Goal: Browse casually: Explore the website without a specific task or goal

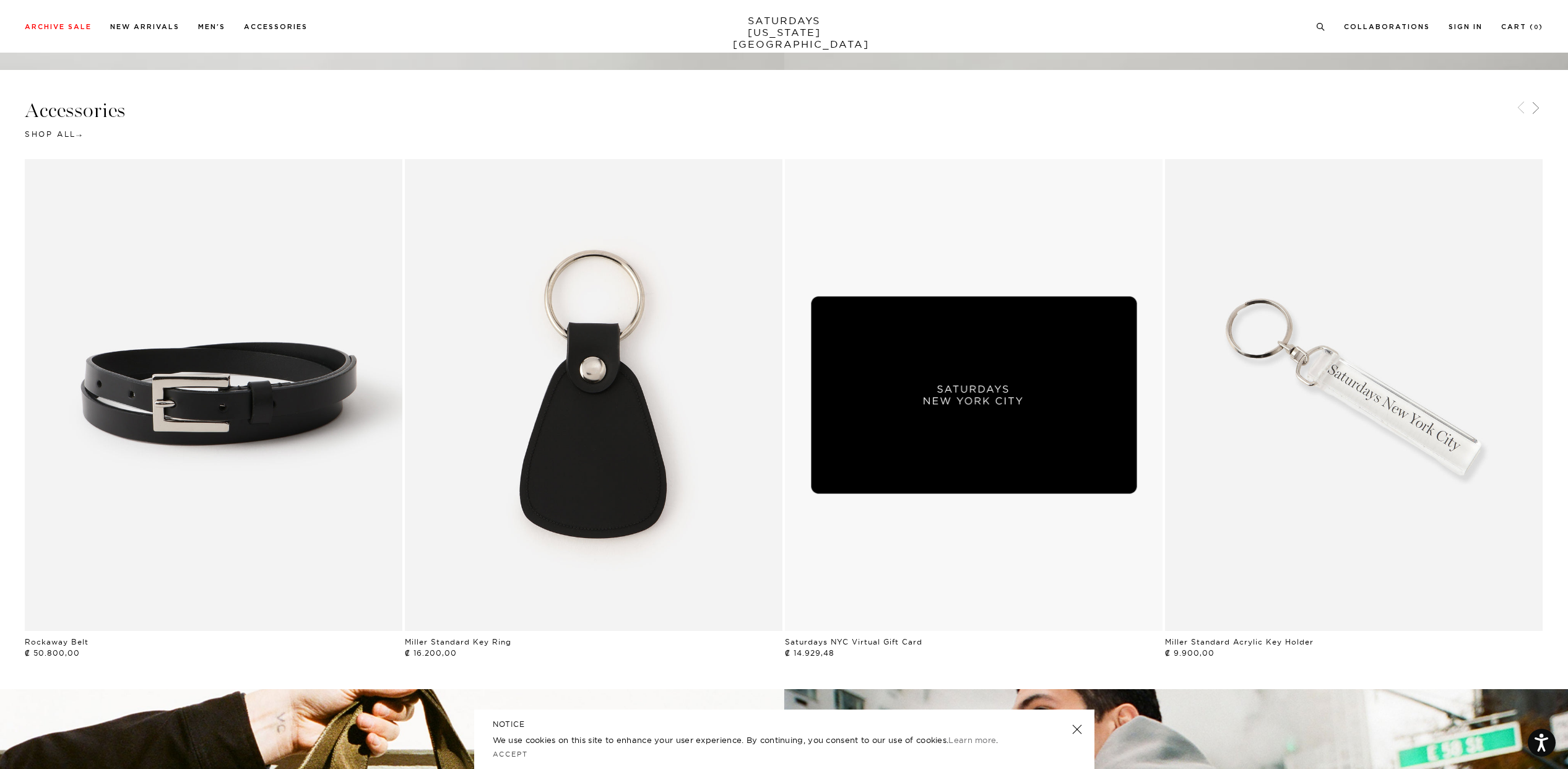
scroll to position [2440, 0]
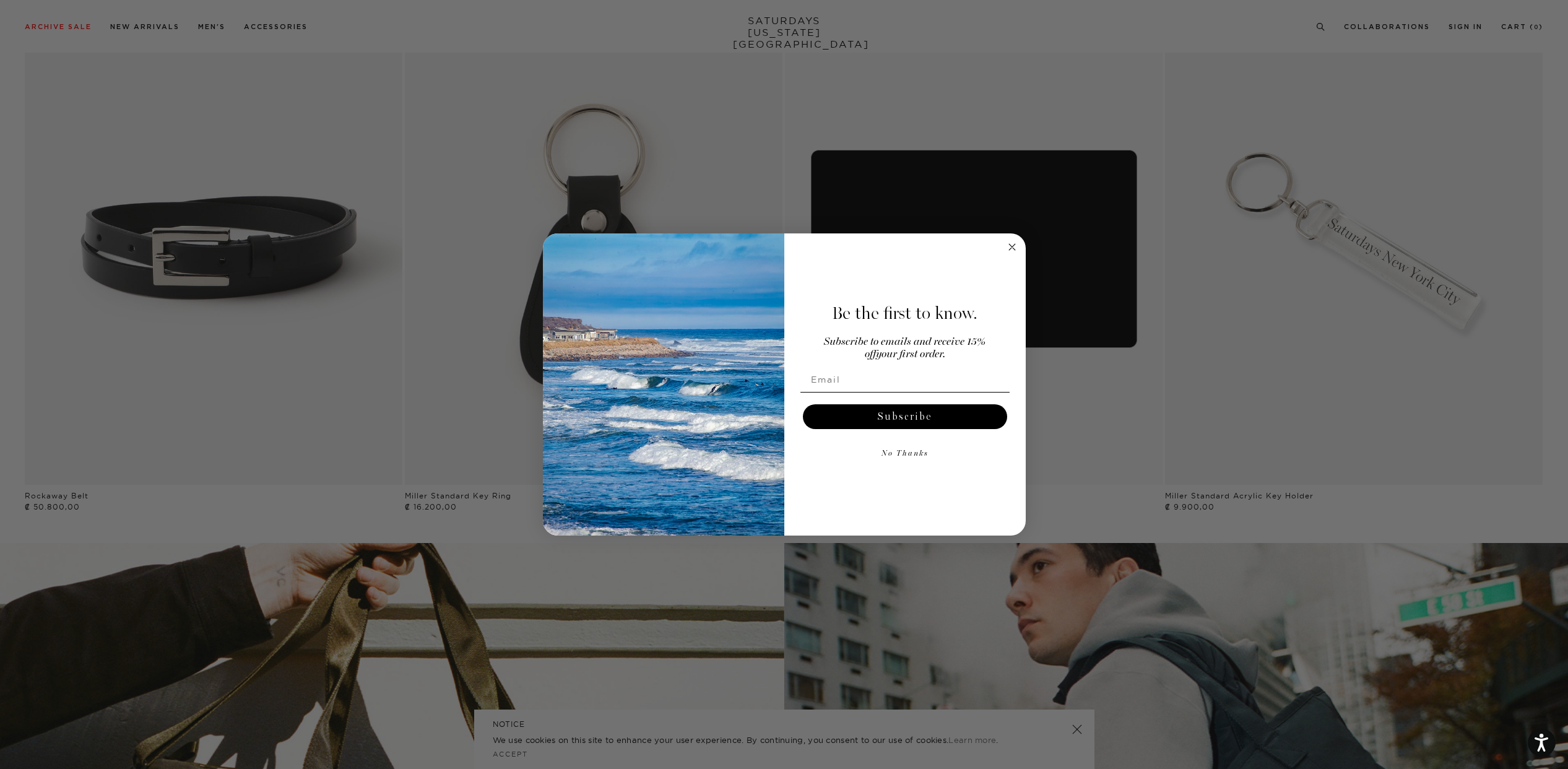
click at [1016, 246] on circle "Close dialog" at bounding box center [1012, 247] width 14 height 14
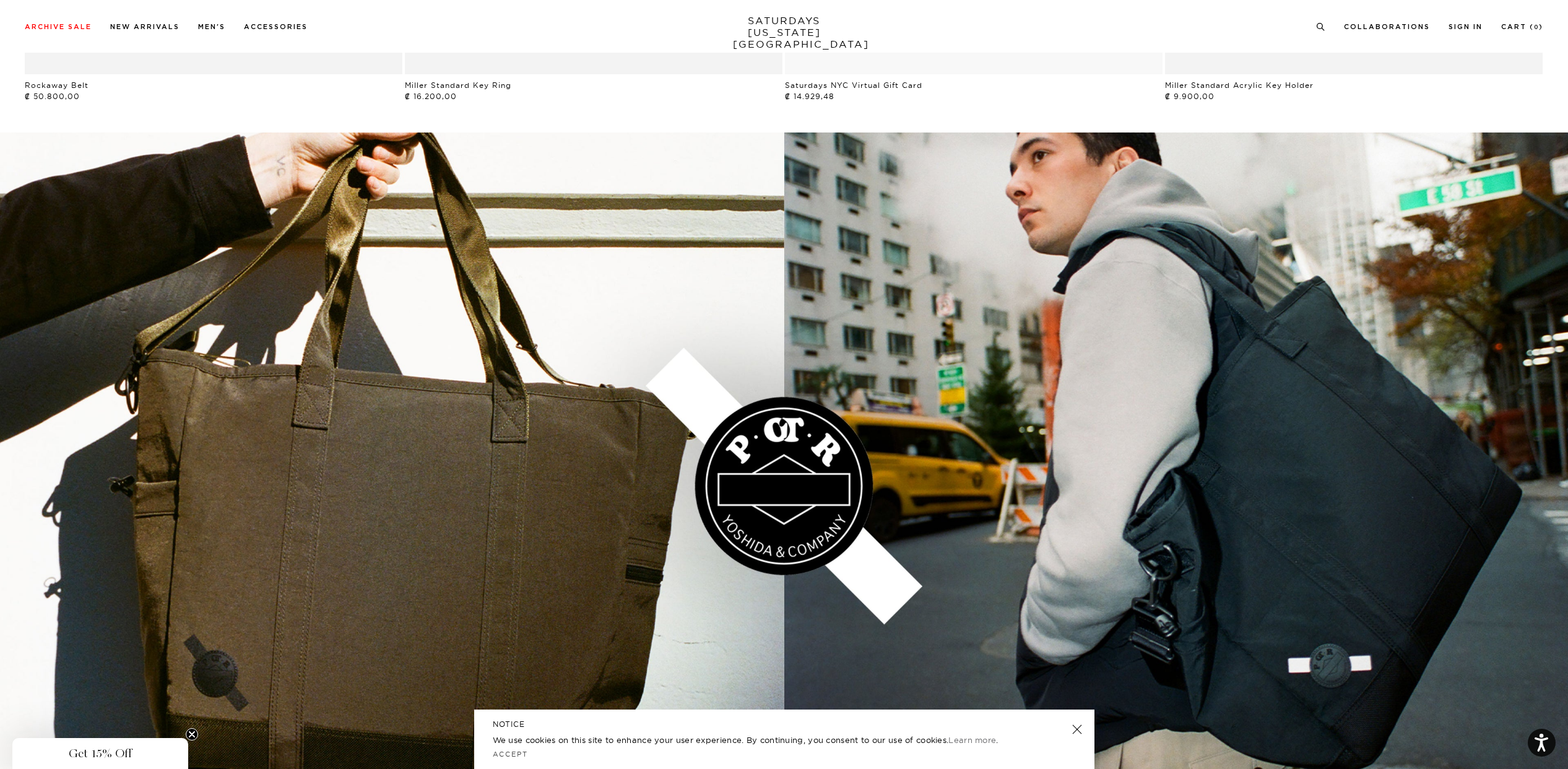
scroll to position [3463, 0]
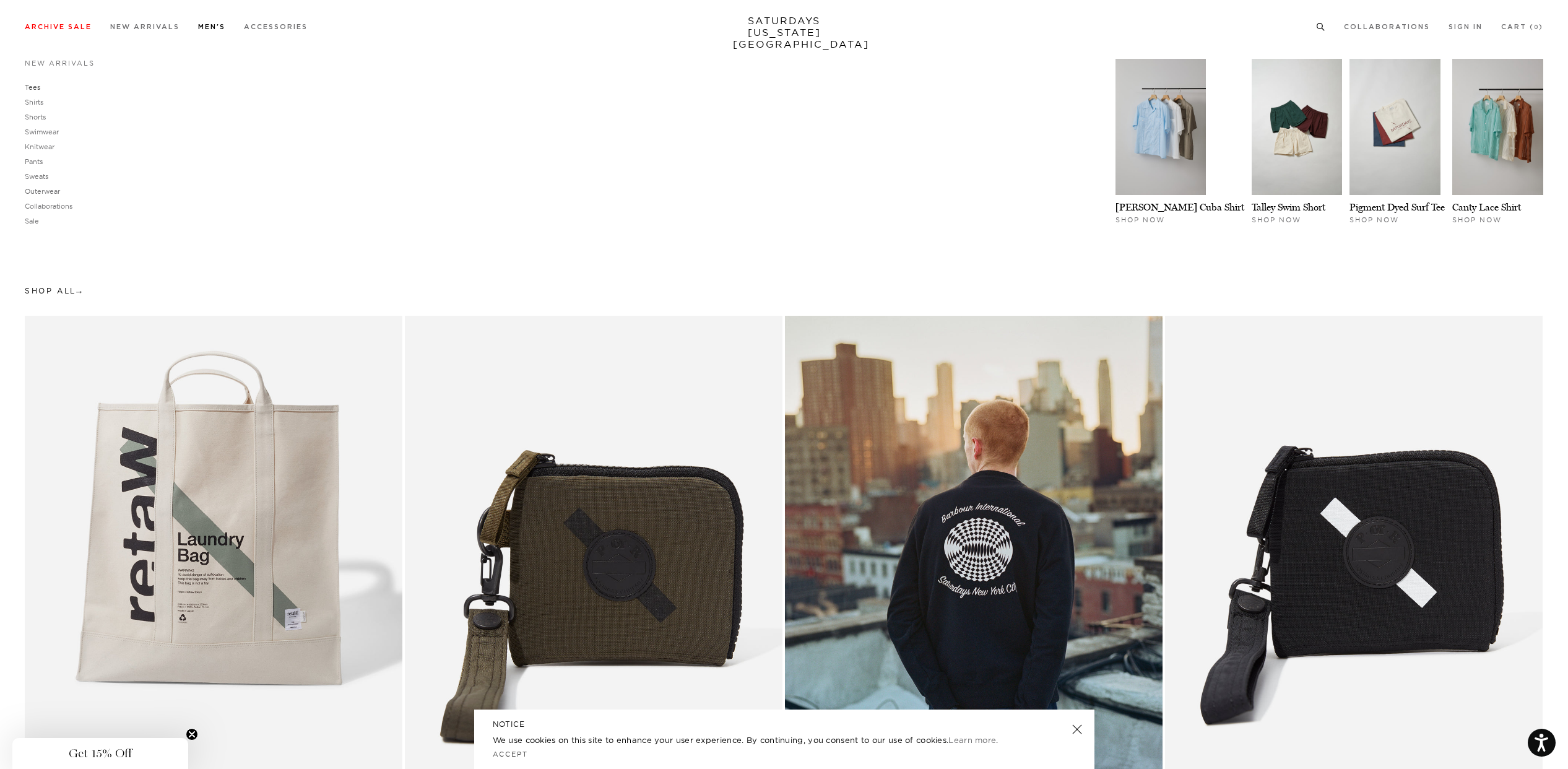
click at [35, 86] on link "Tees" at bounding box center [33, 87] width 16 height 8
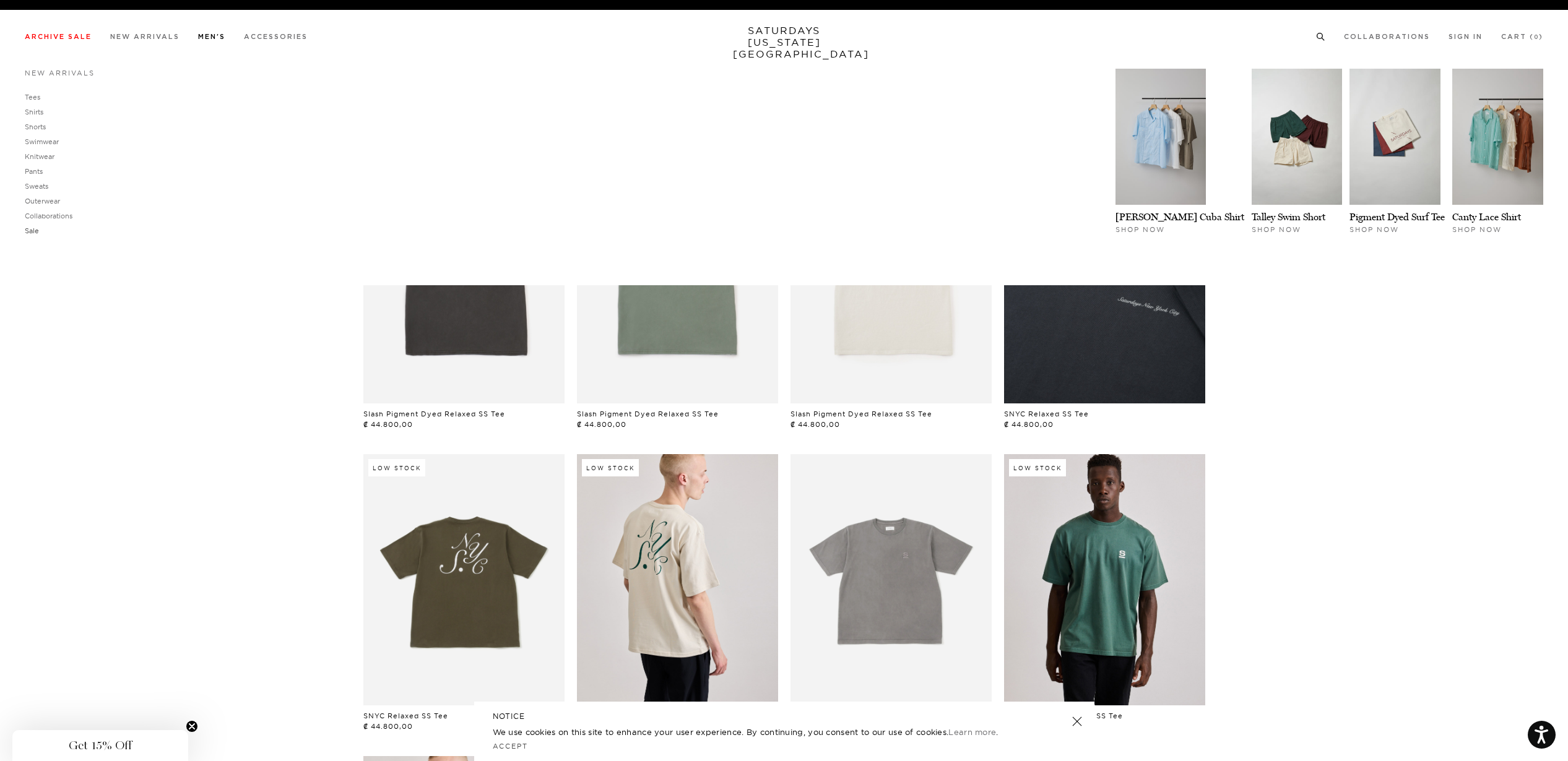
click at [35, 230] on link "Sale" at bounding box center [32, 231] width 14 height 8
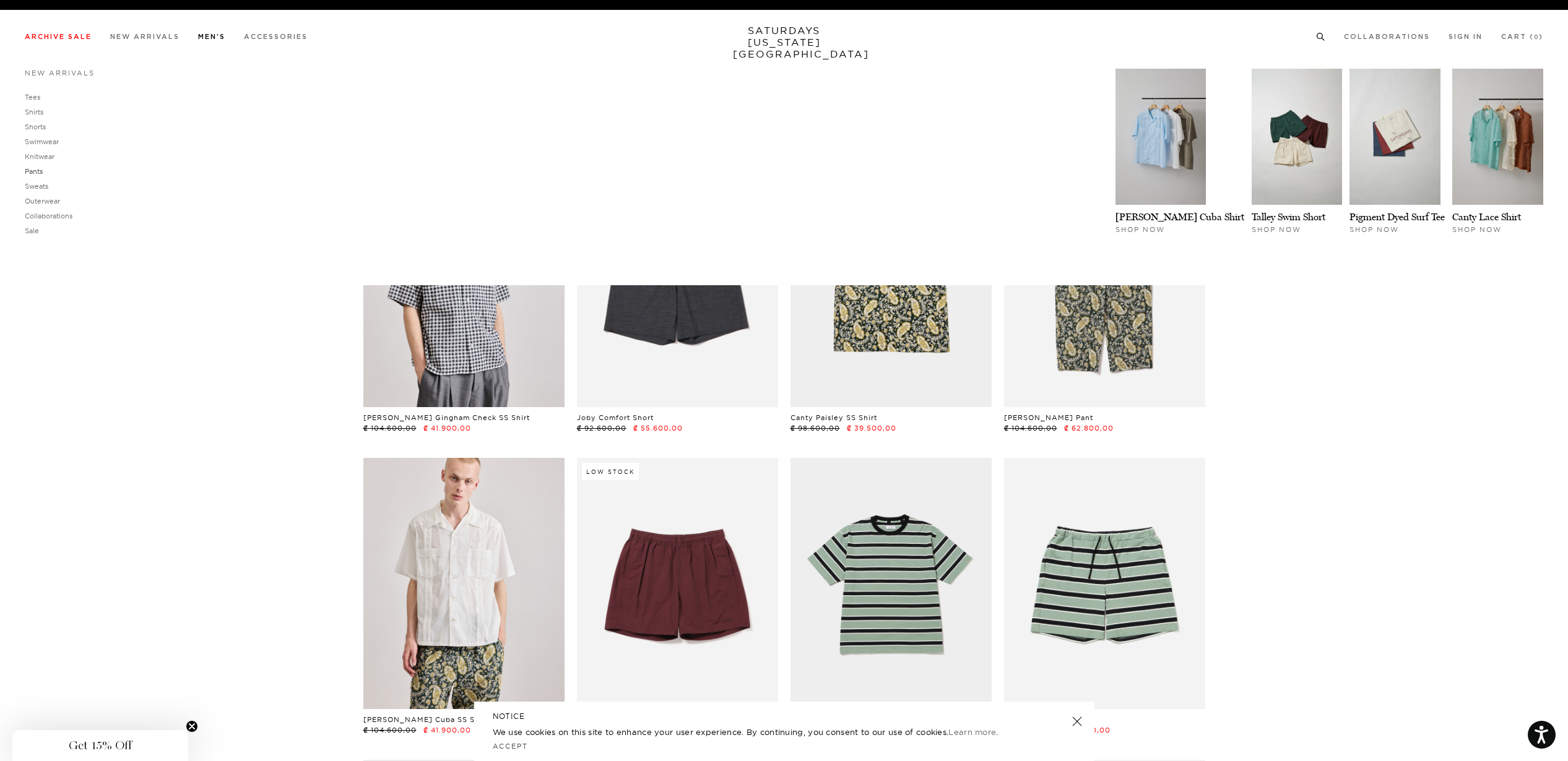
click at [32, 171] on link "Pants" at bounding box center [33, 171] width 18 height 8
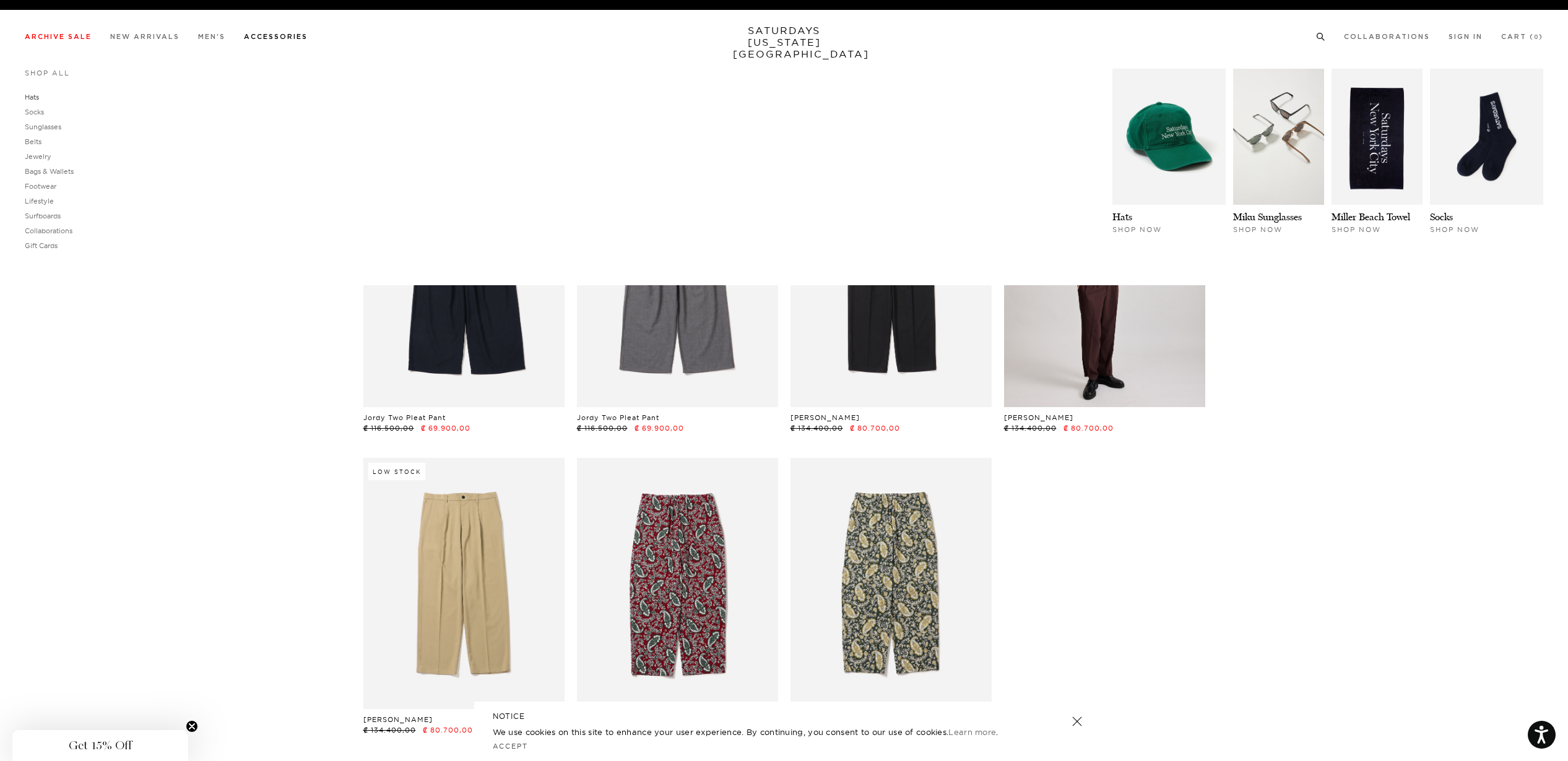
click at [36, 94] on link "Hats" at bounding box center [32, 97] width 14 height 8
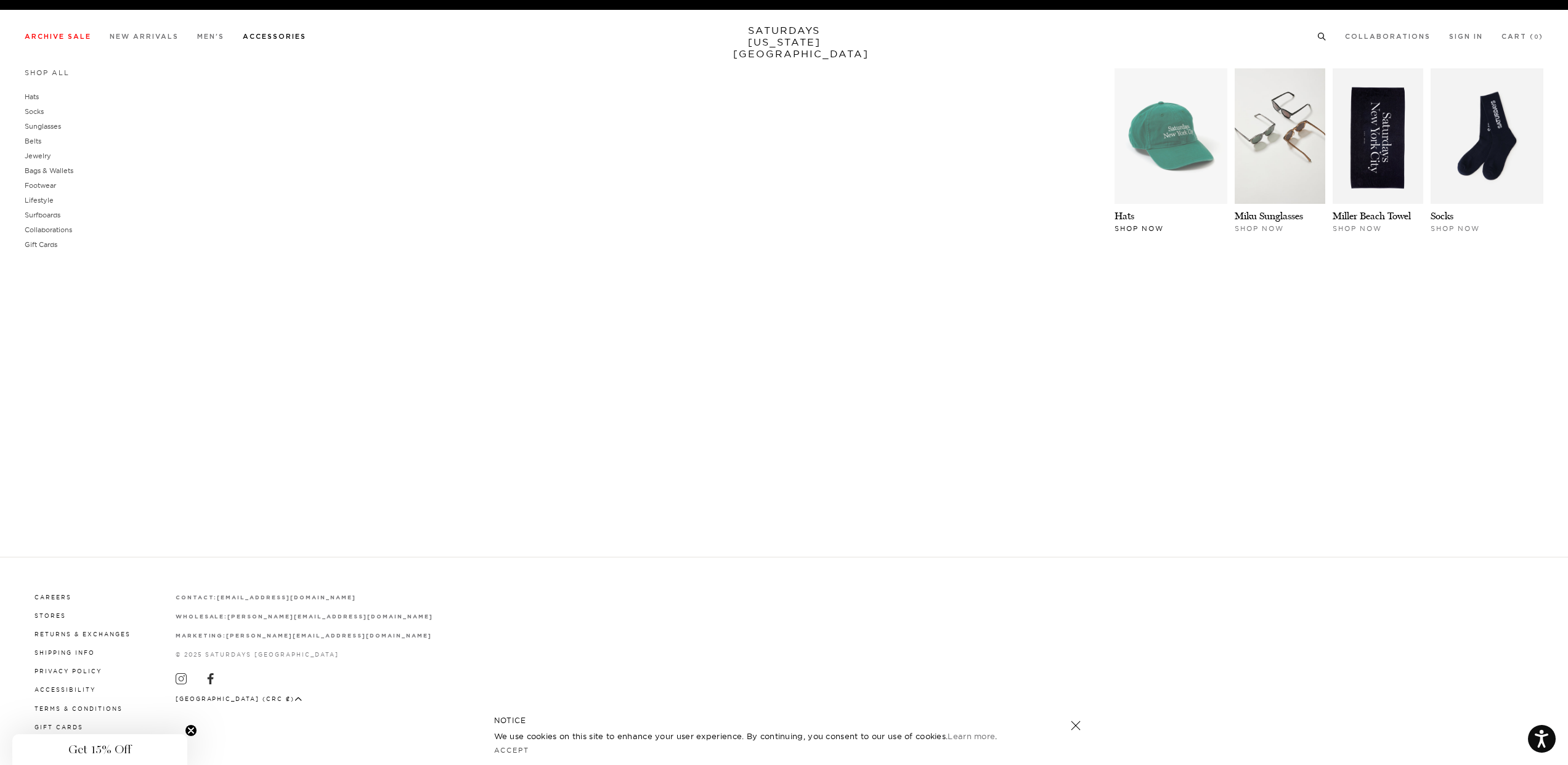
click at [1187, 172] on img at bounding box center [1171, 136] width 113 height 135
click at [30, 139] on link "Belts" at bounding box center [33, 141] width 17 height 8
